Goal: Navigation & Orientation: Find specific page/section

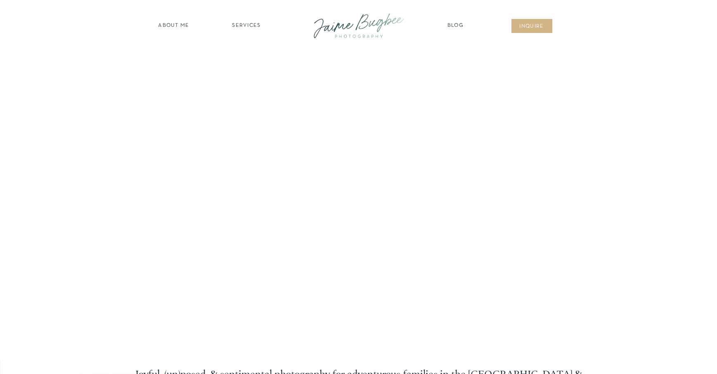
click at [355, 31] on div at bounding box center [358, 26] width 111 height 32
click at [170, 23] on nav "about ME" at bounding box center [174, 26] width 36 height 8
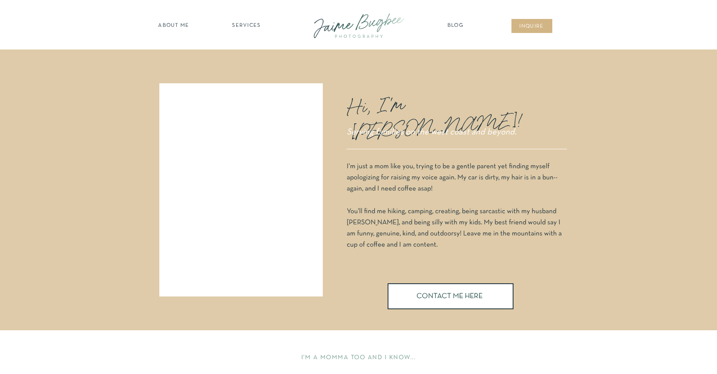
click at [350, 24] on div at bounding box center [358, 26] width 111 height 32
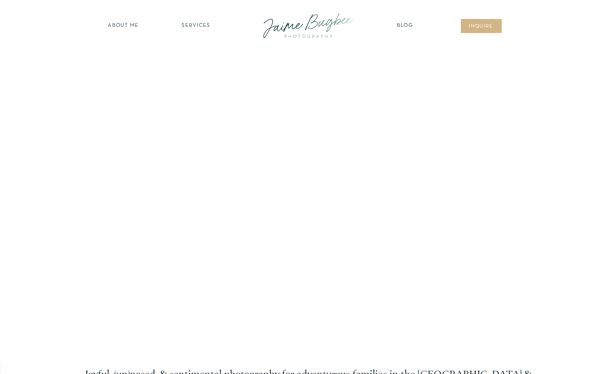
click at [320, 24] on div at bounding box center [308, 26] width 111 height 32
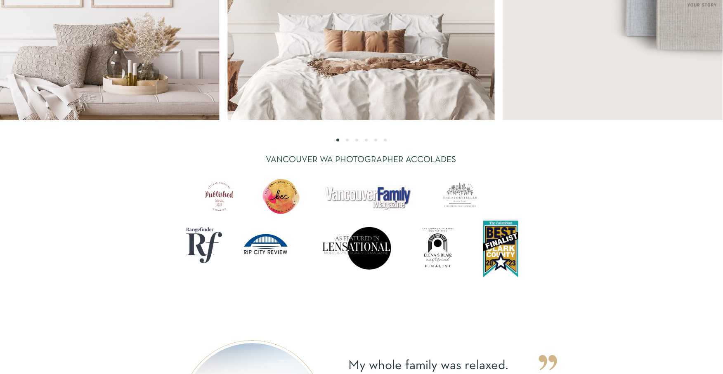
scroll to position [2562, 0]
